Goal: Information Seeking & Learning: Learn about a topic

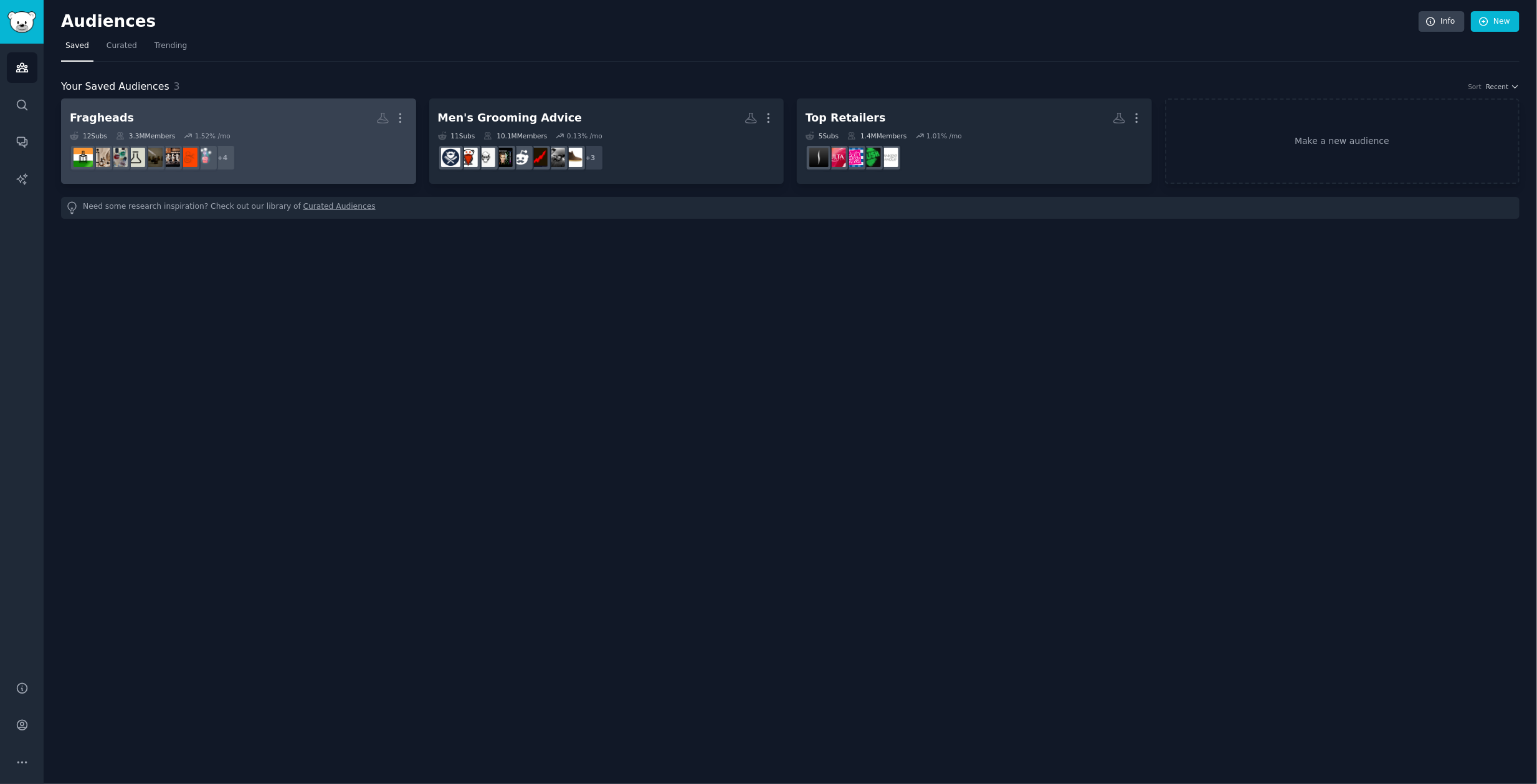
click at [260, 114] on h2 "Fragheads More" at bounding box center [238, 118] width 338 height 21
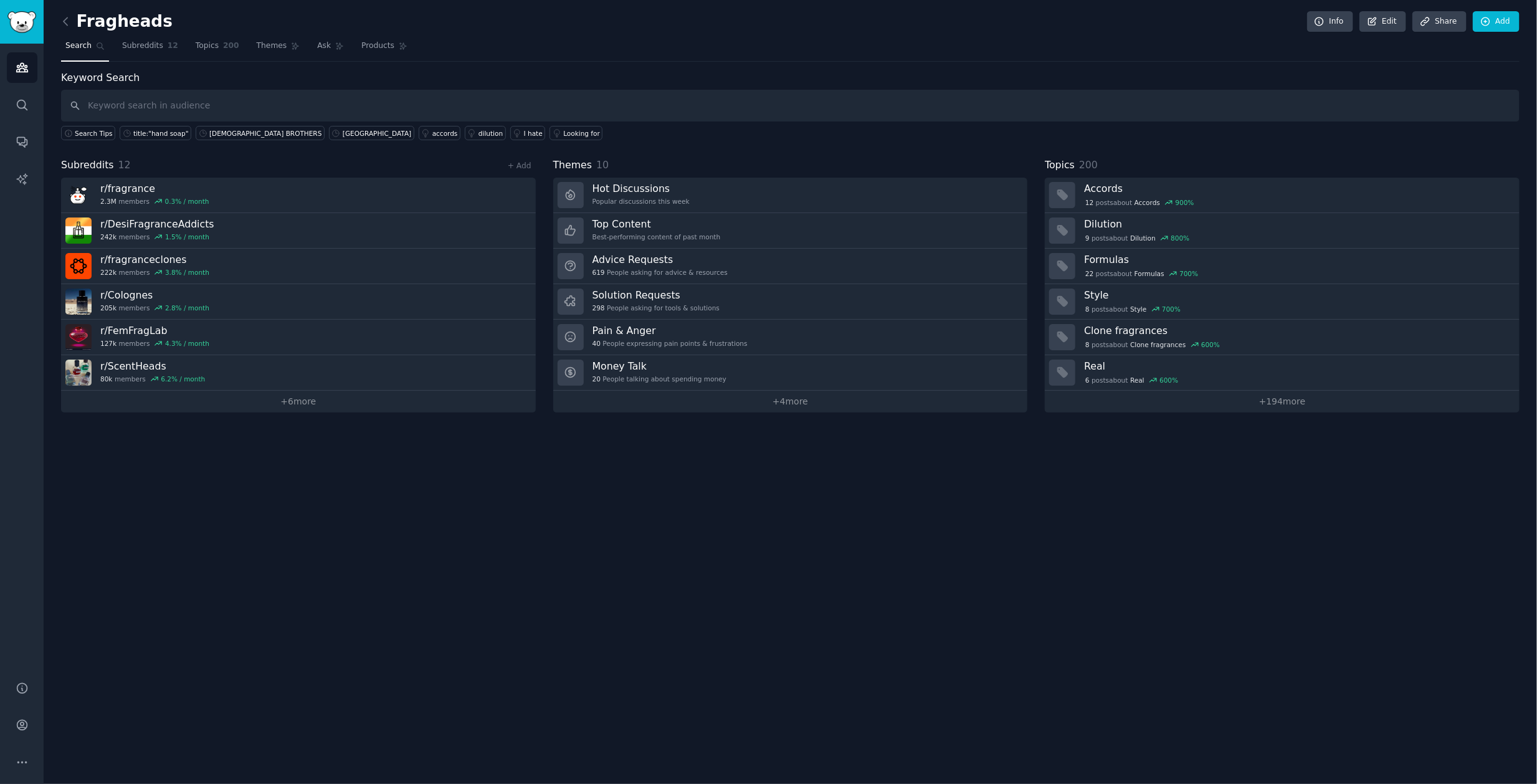
click at [186, 104] on input "text" at bounding box center [789, 106] width 1458 height 32
type input "F"
type input "f"
click at [381, 44] on span "Products" at bounding box center [377, 45] width 33 height 12
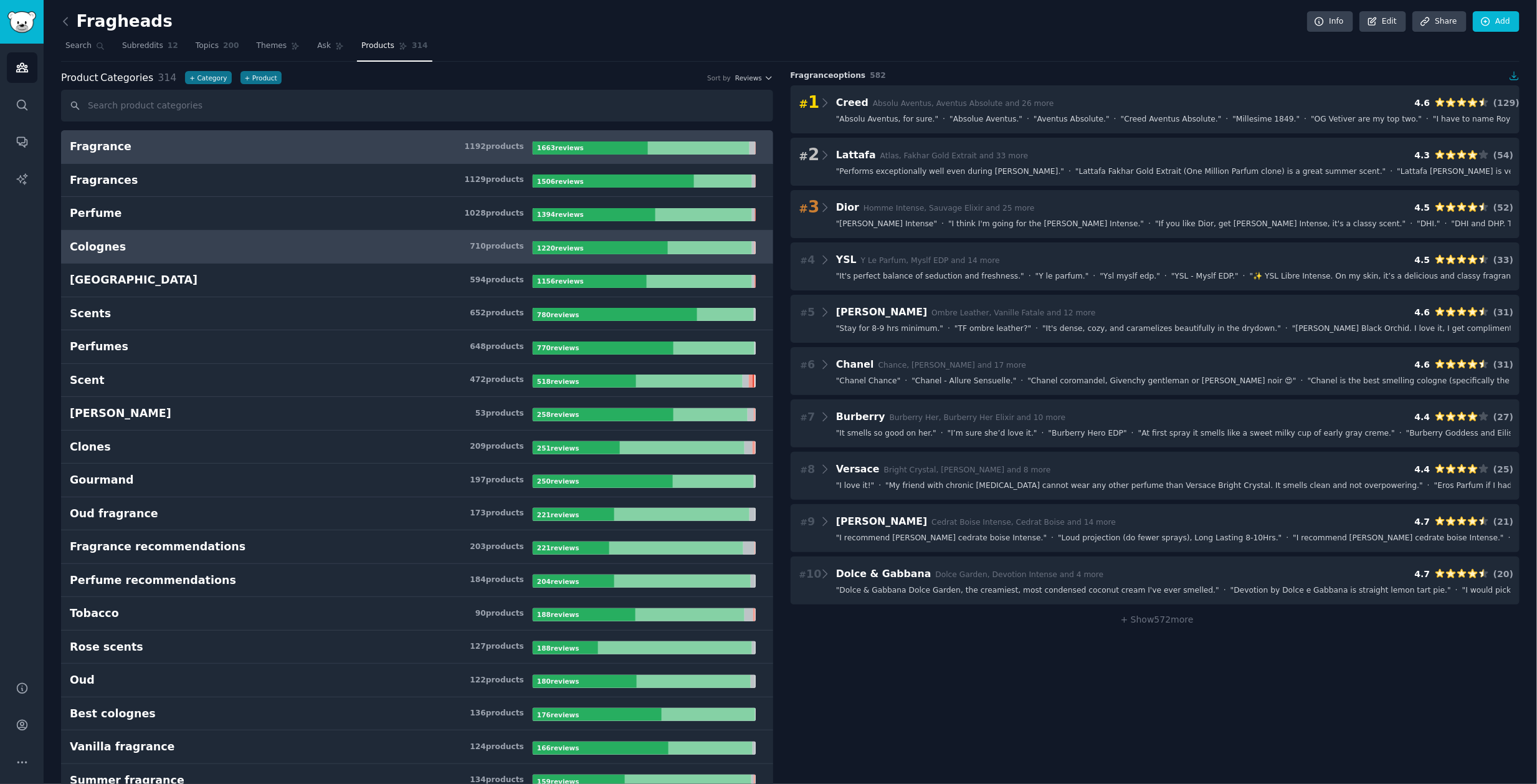
click at [118, 239] on h3 "Colognes 710 product s" at bounding box center [301, 246] width 463 height 15
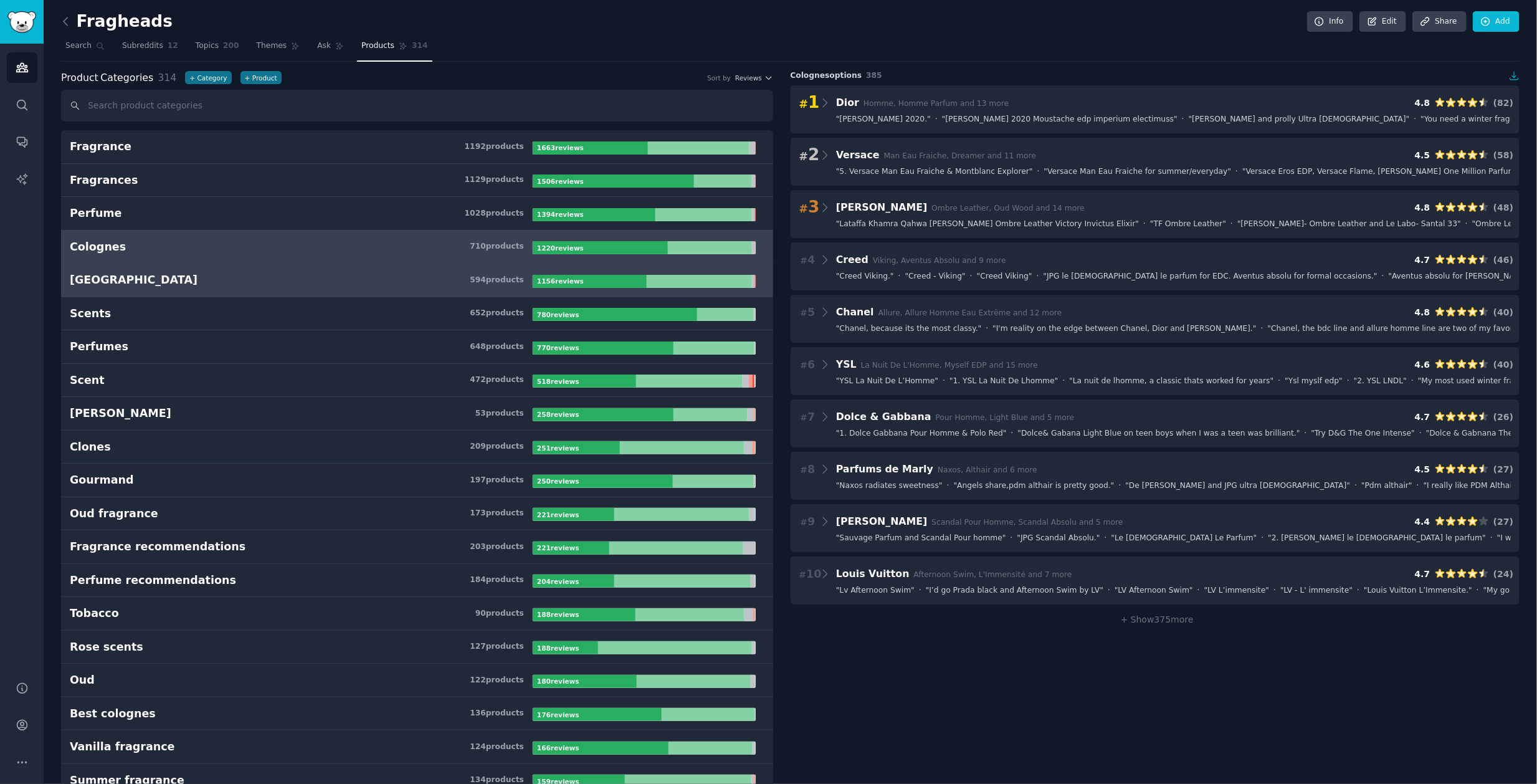
click at [119, 283] on h3 "Cologne 594 product s" at bounding box center [301, 279] width 463 height 15
